Goal: Task Accomplishment & Management: Manage account settings

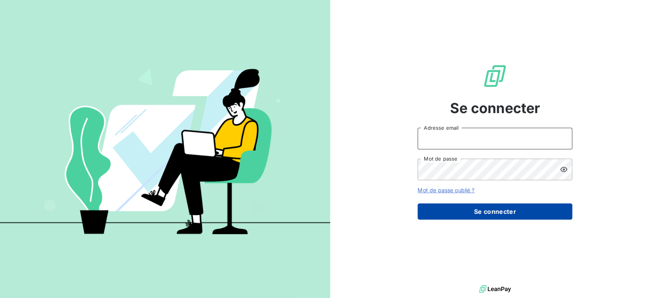
type input "[EMAIL_ADDRESS][PERSON_NAME][DOMAIN_NAME]"
click at [478, 216] on button "Se connecter" at bounding box center [494, 212] width 155 height 16
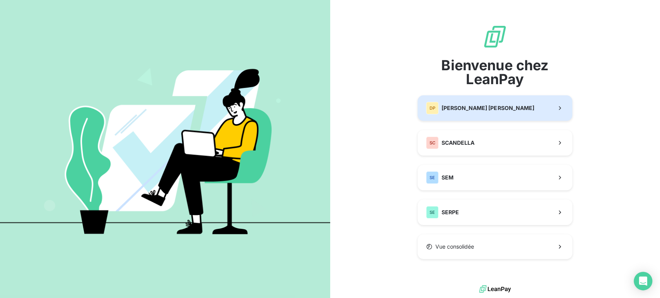
click at [481, 111] on span "[PERSON_NAME] [PERSON_NAME]" at bounding box center [487, 108] width 92 height 8
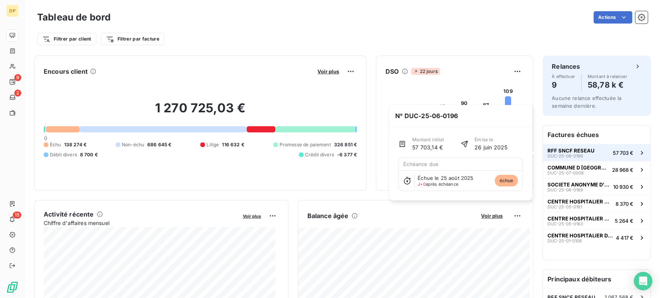
click at [578, 152] on span "RFF SNCF RESEAU" at bounding box center [570, 151] width 47 height 6
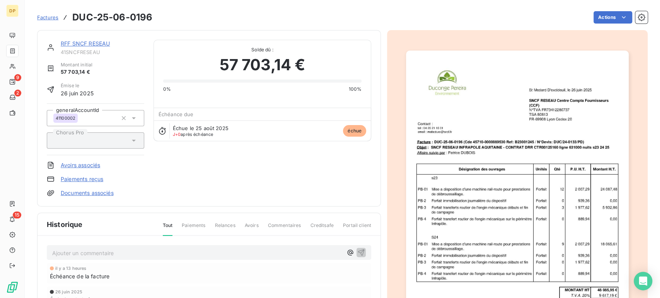
click at [96, 41] on link "RFF SNCF RESEAU" at bounding box center [85, 43] width 49 height 7
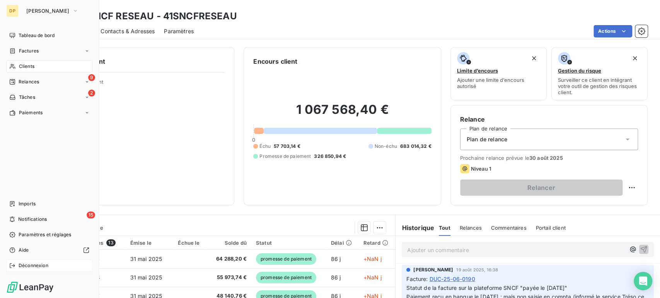
click at [28, 265] on span "Déconnexion" at bounding box center [34, 265] width 30 height 7
